Goal: Information Seeking & Learning: Learn about a topic

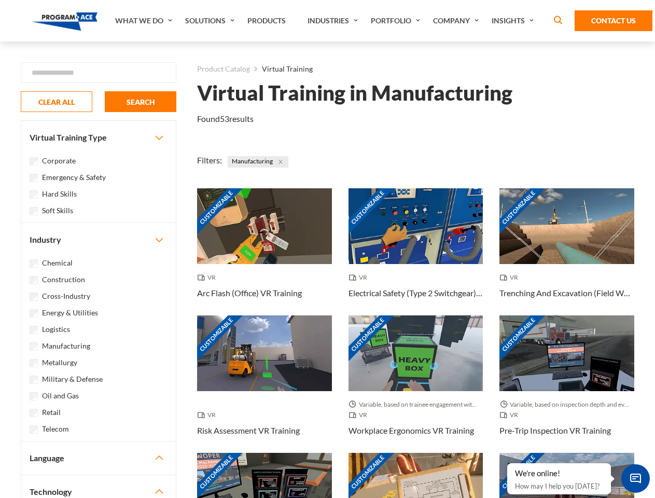
click at [145, 21] on link "What We Do" at bounding box center [145, 20] width 70 height 41
click at [211, 21] on link "Solutions" at bounding box center [211, 20] width 62 height 41
click at [334, 21] on link "Industries" at bounding box center [333, 20] width 63 height 41
click at [458, 21] on link "Company" at bounding box center [457, 20] width 59 height 41
click at [514, 21] on link "Insights" at bounding box center [513, 20] width 55 height 41
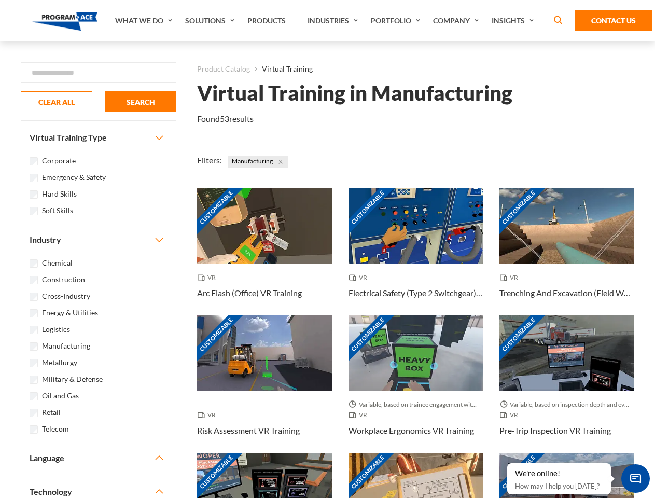
click at [0, 0] on div "Blog White Papers News" at bounding box center [0, 0] width 0 height 0
click at [0, 0] on strong "How Virtual Learning Can Enhance Workforce Productivity: A Guide for L&D Manage…" at bounding box center [0, 0] width 0 height 0
click at [635, 478] on span "Minimize live chat window" at bounding box center [635, 478] width 38 height 38
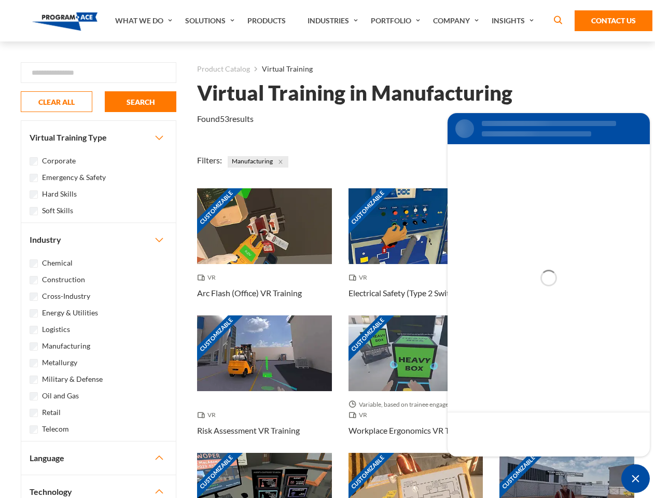
click at [508, 463] on div "Customizable" at bounding box center [566, 491] width 135 height 76
